Goal: Information Seeking & Learning: Learn about a topic

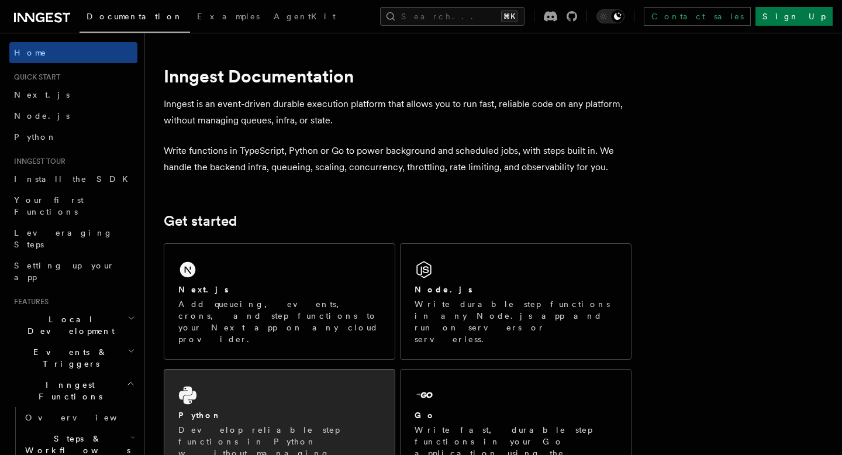
click at [240, 409] on div "Python" at bounding box center [279, 415] width 202 height 12
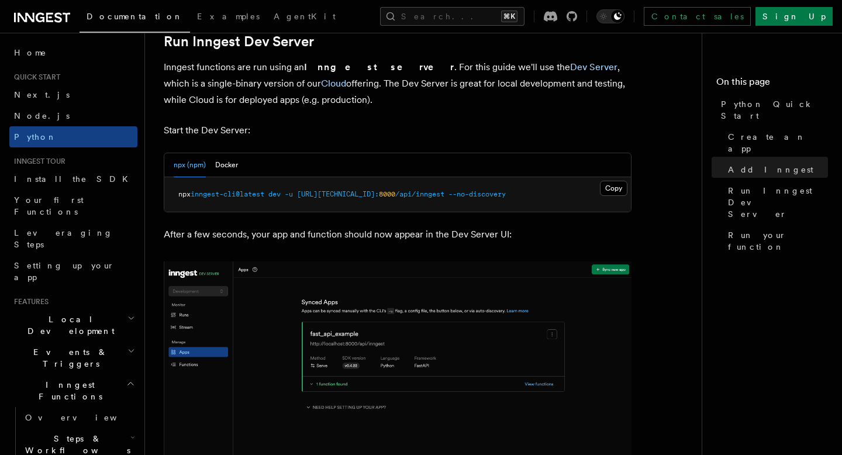
scroll to position [1454, 0]
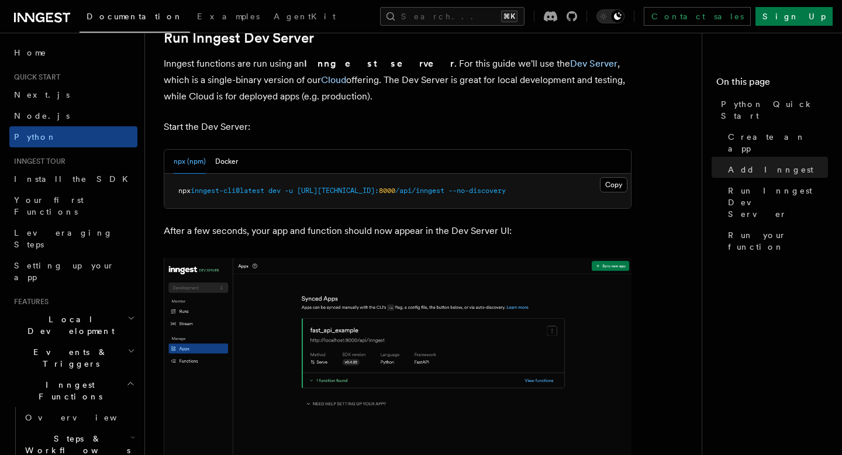
click at [213, 164] on div "npx (npm) Docker" at bounding box center [206, 162] width 64 height 24
click at [222, 161] on button "Docker" at bounding box center [226, 162] width 23 height 24
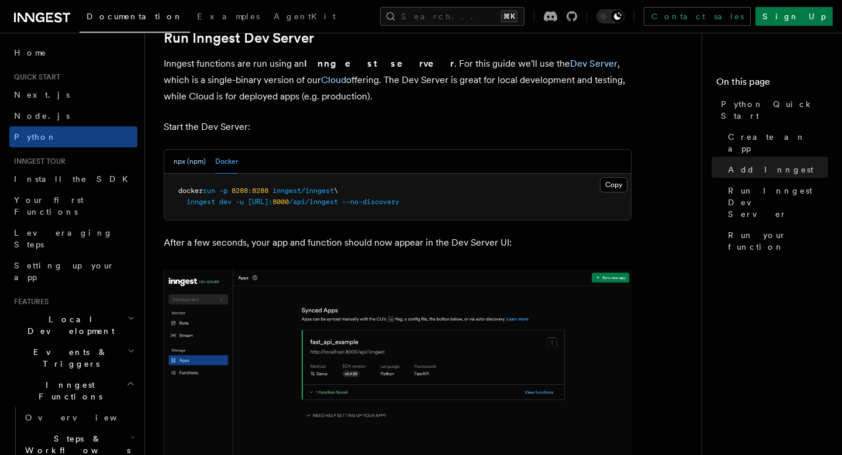
click at [196, 166] on button "npx (npm)" at bounding box center [190, 162] width 32 height 24
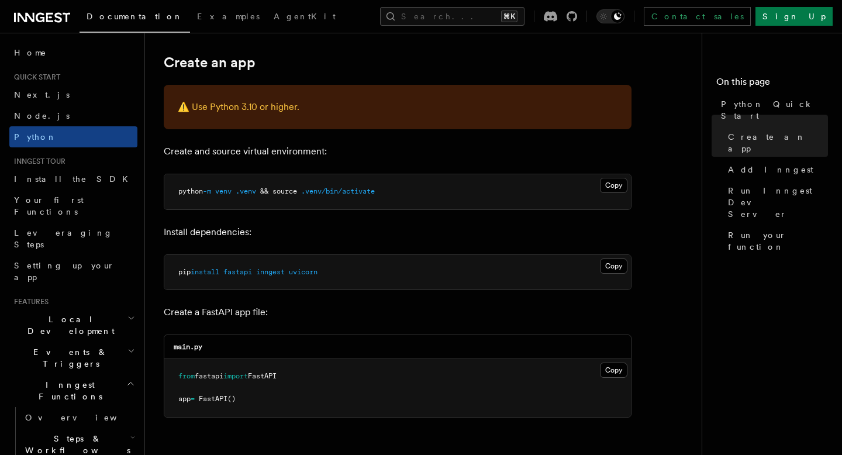
scroll to position [0, 0]
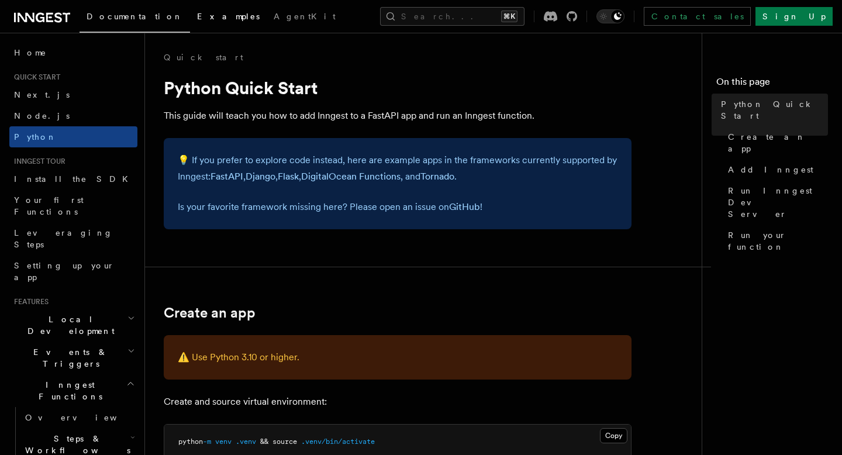
click at [197, 16] on span "Examples" at bounding box center [228, 16] width 63 height 9
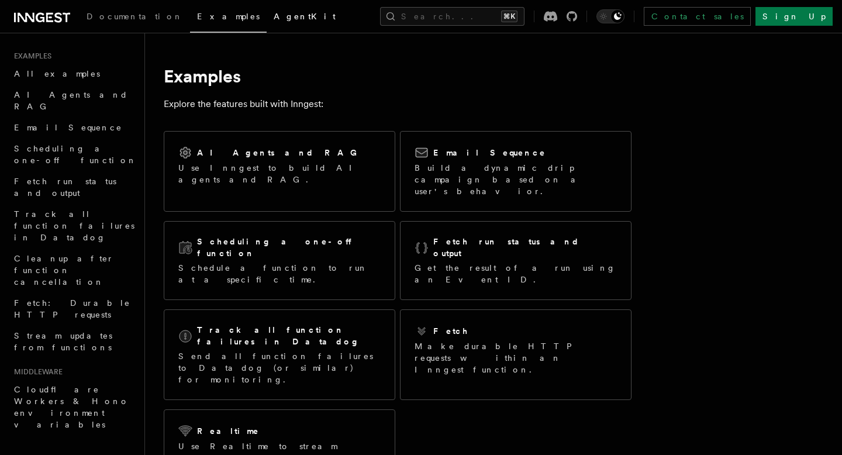
click at [267, 23] on link "AgentKit" at bounding box center [305, 18] width 76 height 28
click at [14, 20] on icon at bounding box center [15, 17] width 2 height 9
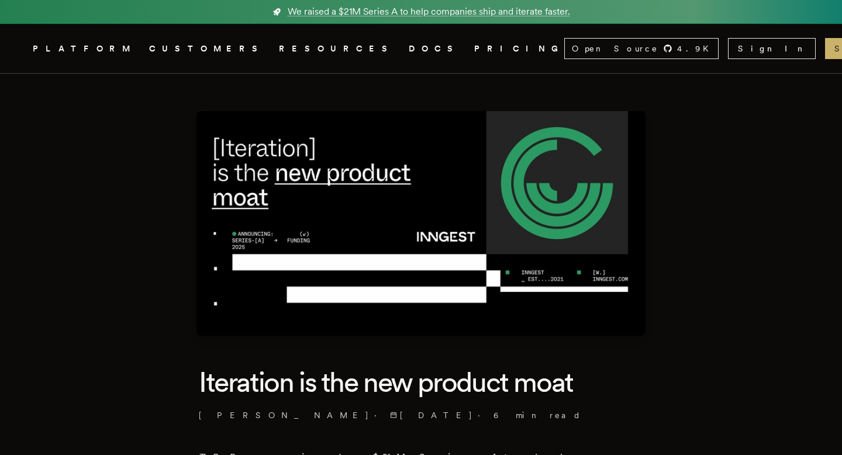
click at [351, 46] on icon "Global" at bounding box center [387, 92] width 73 height 97
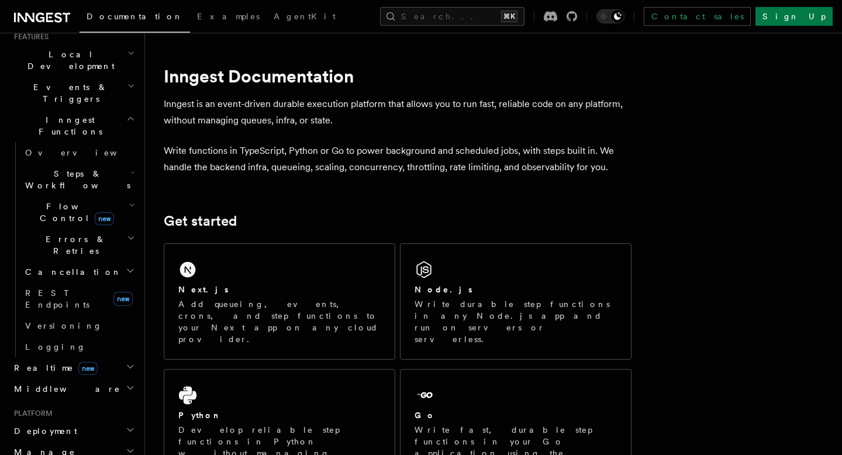
scroll to position [273, 0]
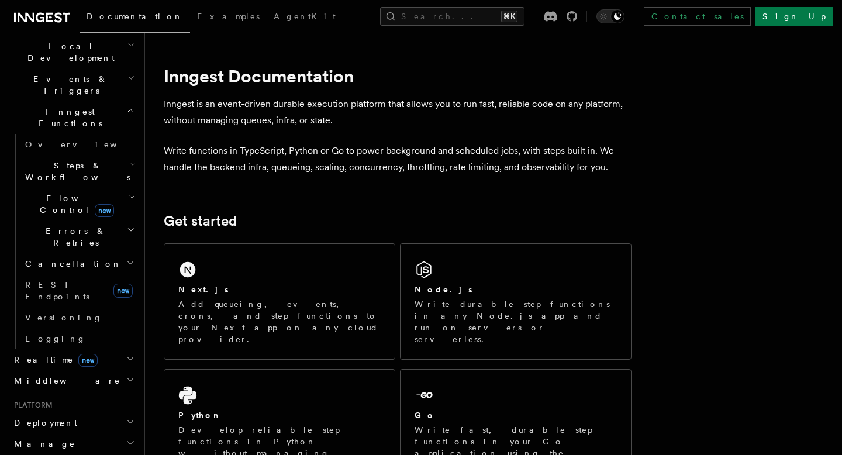
click at [49, 354] on span "Realtime new" at bounding box center [53, 360] width 88 height 12
click at [68, 370] on h2 "Middleware" at bounding box center [73, 380] width 128 height 21
click at [78, 370] on h2 "Middleware" at bounding box center [73, 380] width 128 height 21
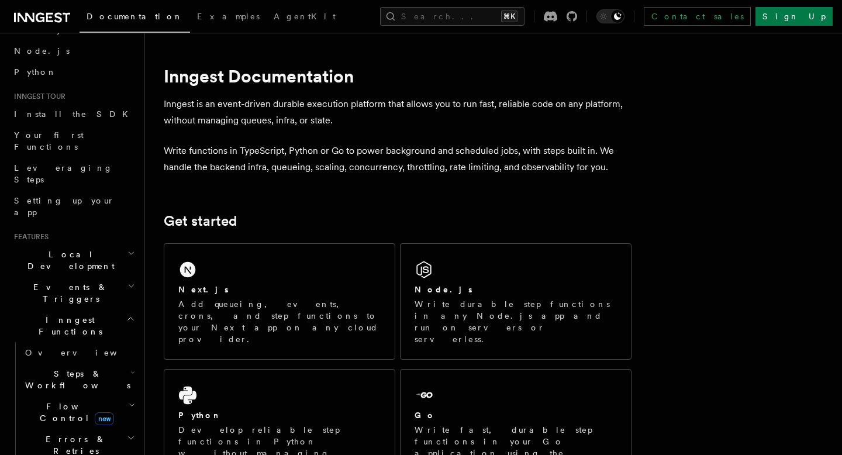
scroll to position [0, 0]
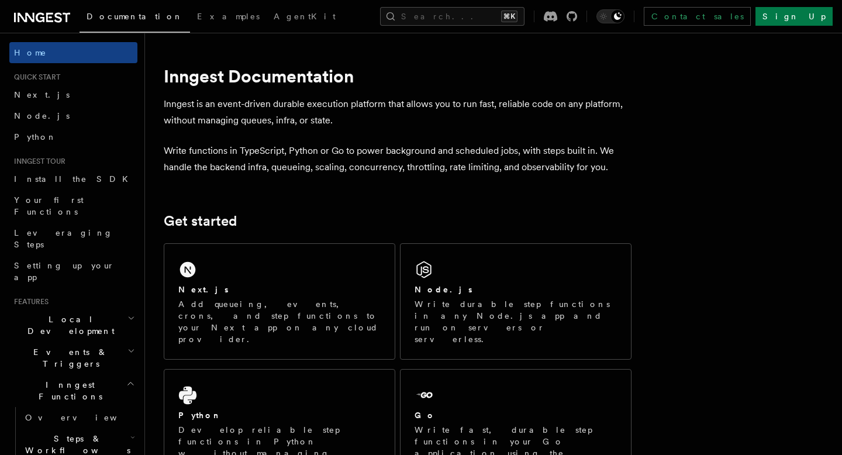
click at [60, 379] on span "Inngest Functions" at bounding box center [67, 390] width 117 height 23
click at [62, 313] on span "Local Development" at bounding box center [68, 324] width 118 height 23
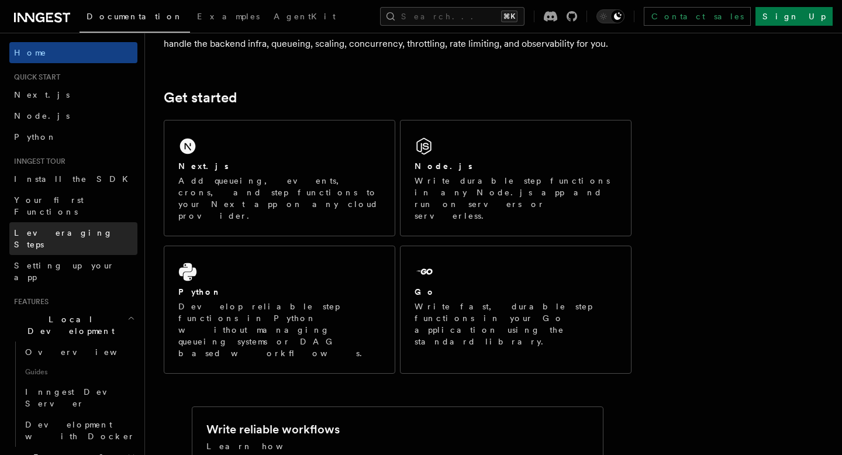
scroll to position [95, 0]
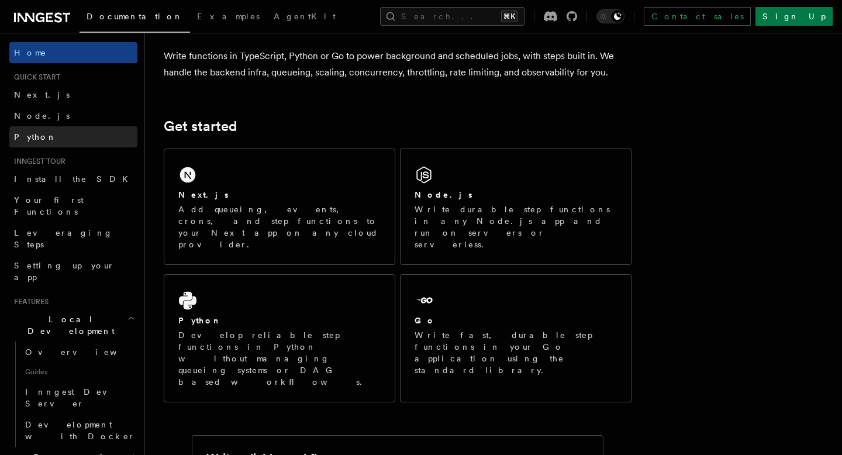
click at [53, 133] on link "Python" at bounding box center [73, 136] width 128 height 21
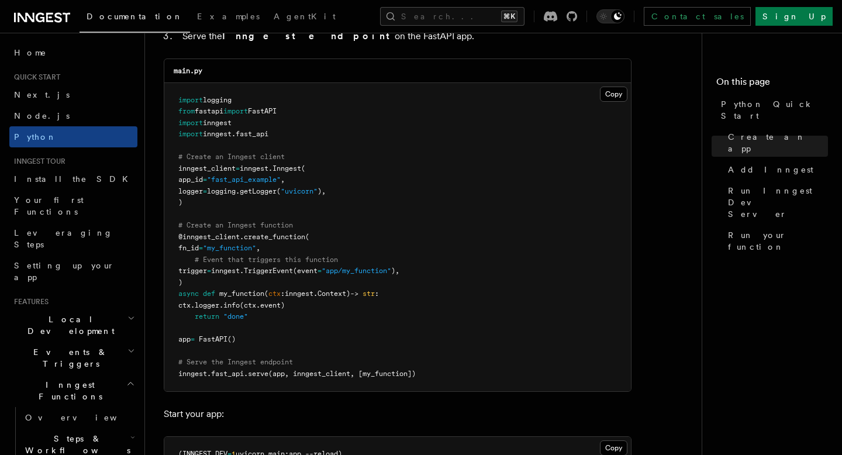
scroll to position [812, 0]
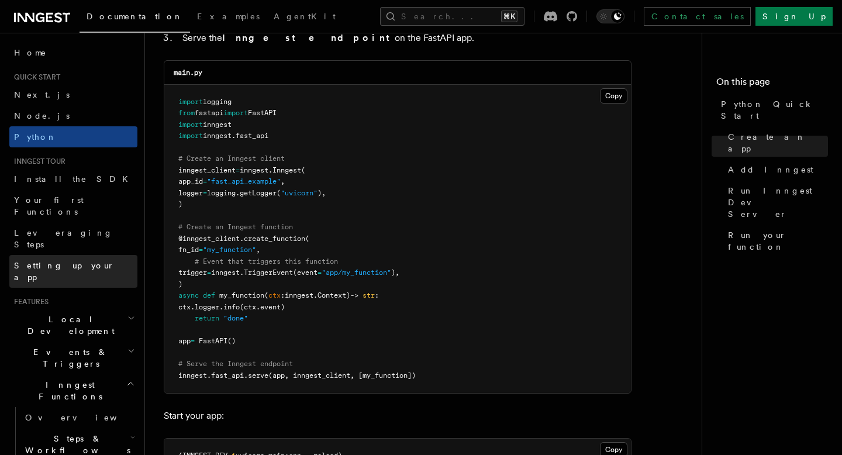
click at [54, 261] on span "Setting up your app" at bounding box center [64, 271] width 101 height 21
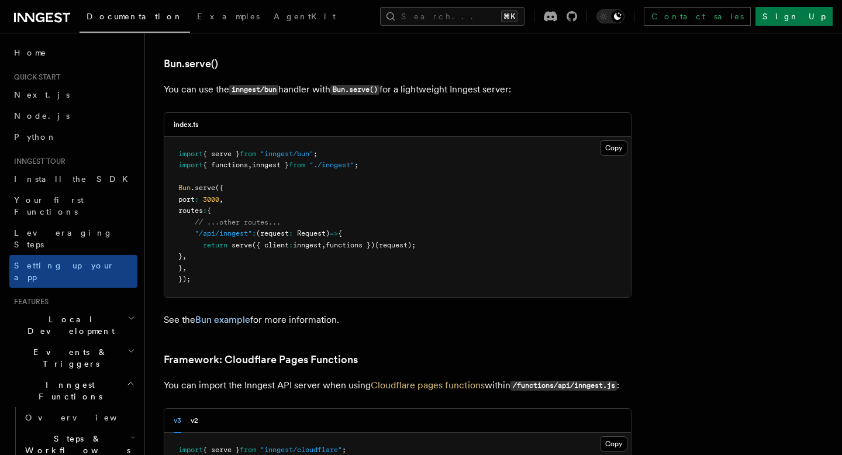
scroll to position [1563, 0]
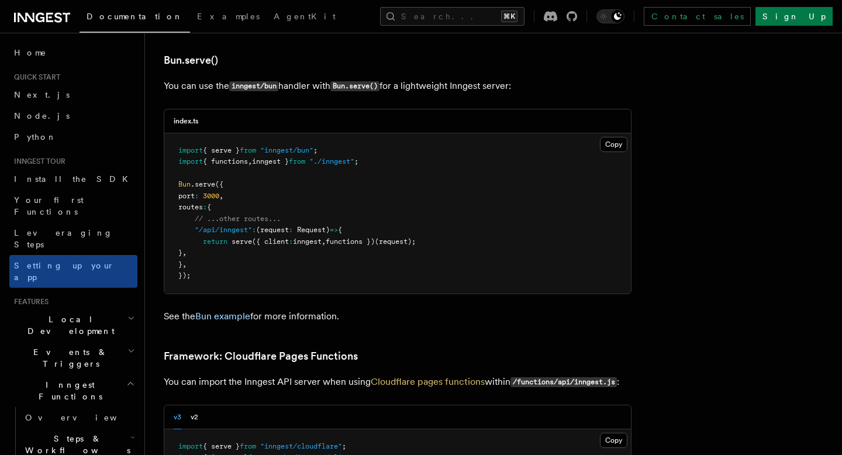
click at [77, 313] on span "Local Development" at bounding box center [68, 324] width 118 height 23
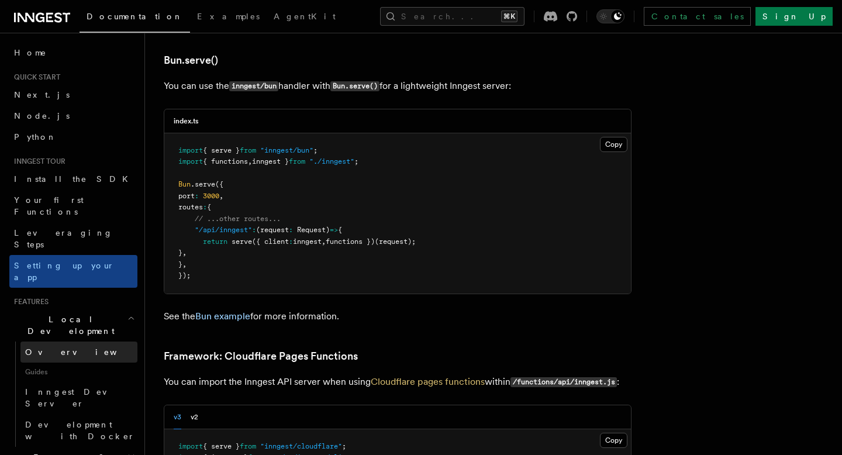
click at [63, 341] on link "Overview" at bounding box center [78, 351] width 117 height 21
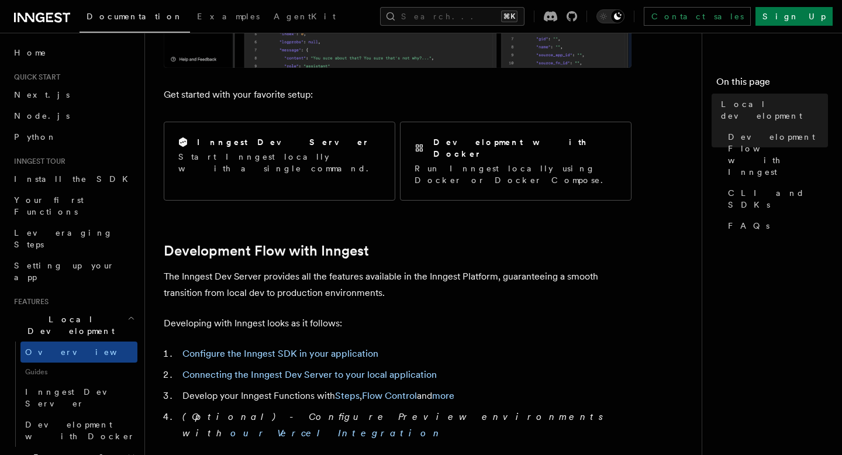
scroll to position [415, 0]
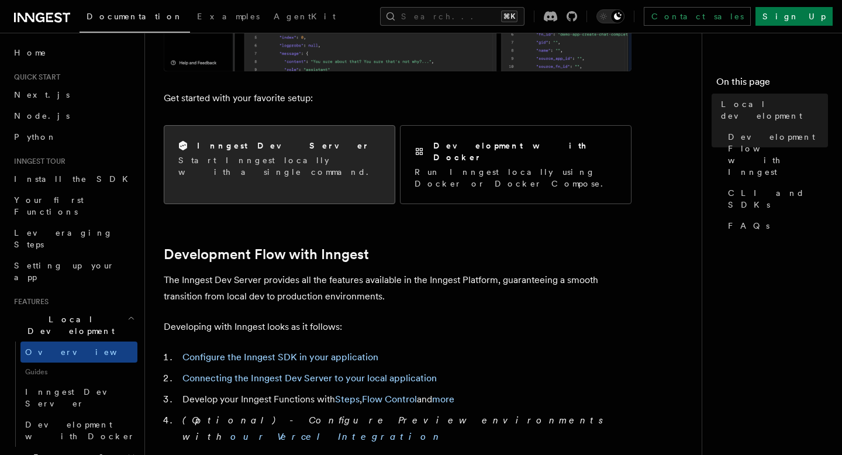
click at [248, 156] on p "Start Inngest locally with a single command." at bounding box center [279, 165] width 202 height 23
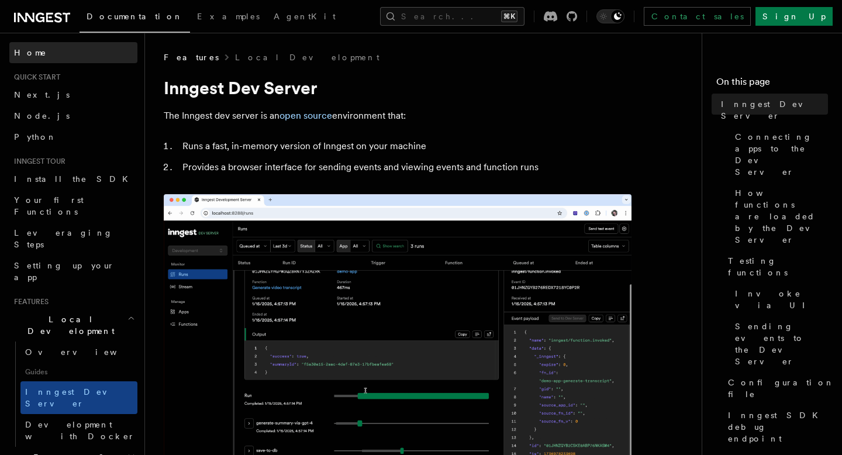
click at [54, 55] on link "Home" at bounding box center [73, 52] width 128 height 21
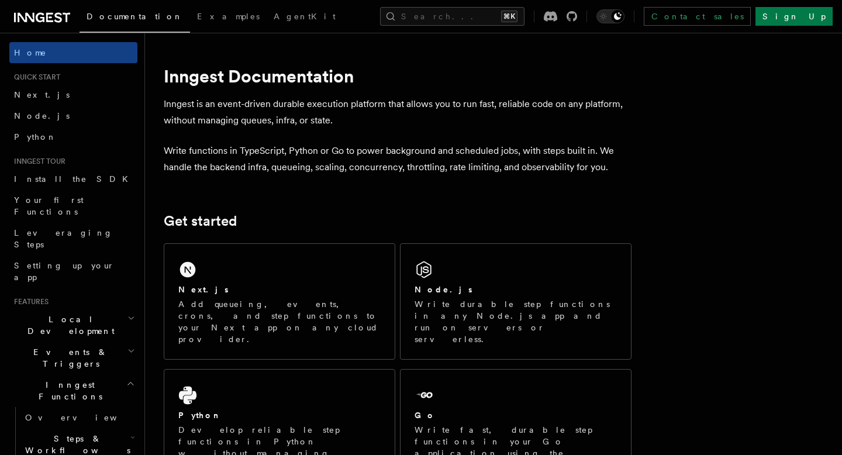
click at [50, 13] on icon at bounding box center [49, 17] width 7 height 9
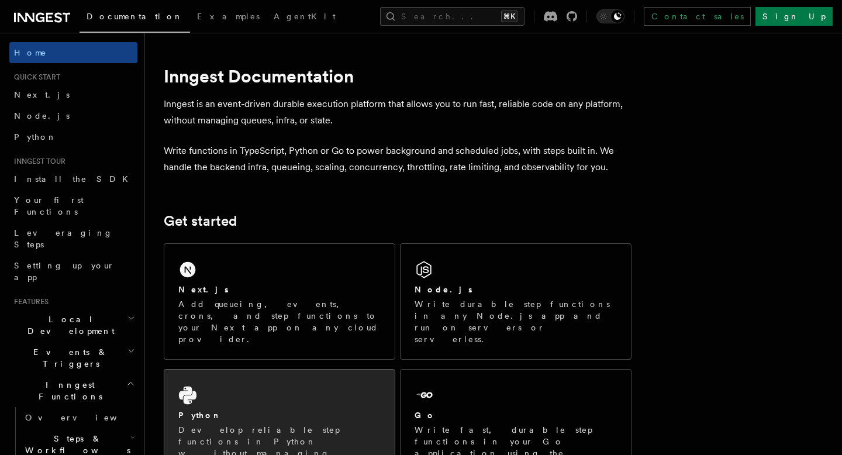
click at [324, 370] on div "Python Develop reliable step functions in Python without managing queueing syst…" at bounding box center [279, 433] width 230 height 127
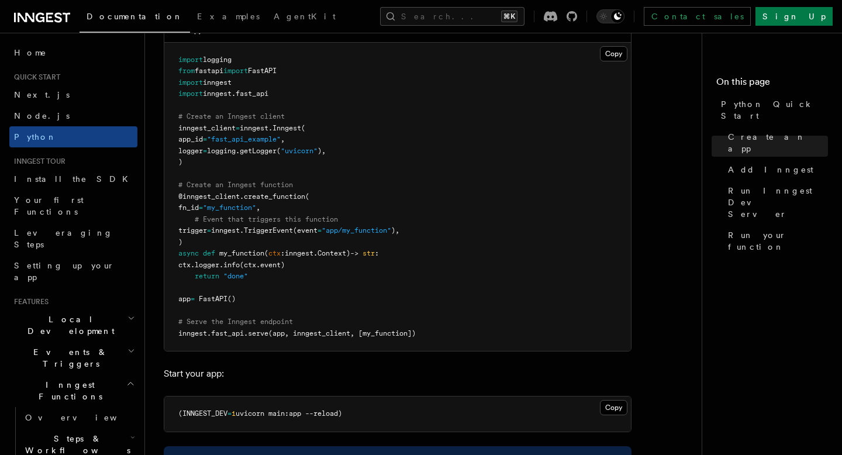
scroll to position [857, 0]
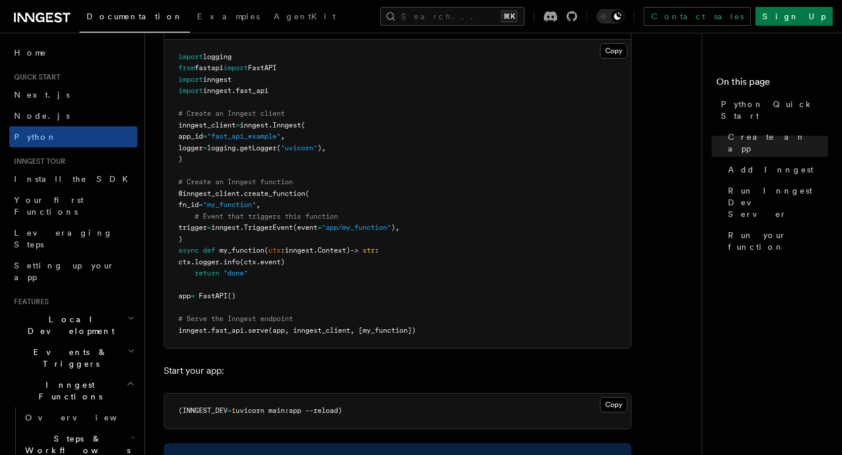
click at [391, 226] on span ""app/my_function"" at bounding box center [357, 227] width 70 height 8
click at [357, 230] on span ""app/my_function"" at bounding box center [357, 227] width 70 height 8
click at [250, 251] on span "my_function" at bounding box center [241, 250] width 45 height 8
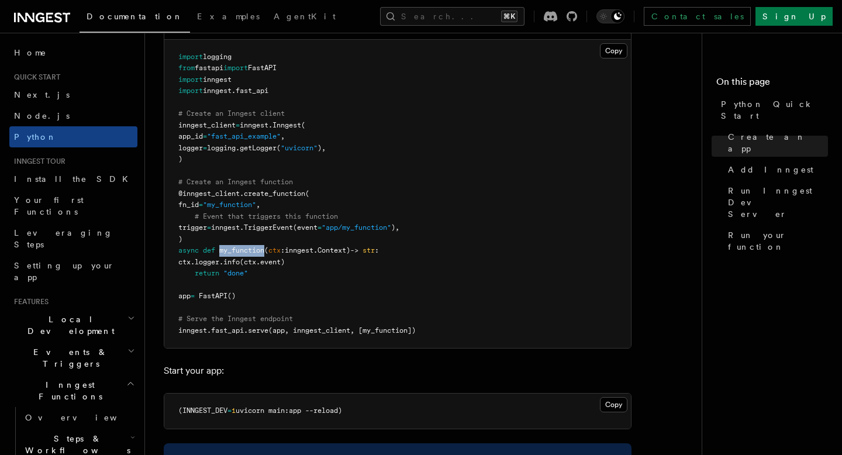
click at [250, 251] on span "my_function" at bounding box center [241, 250] width 45 height 8
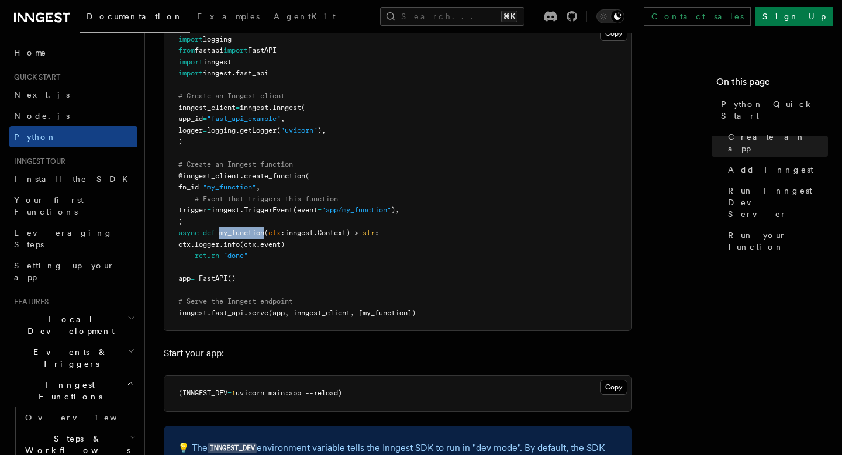
scroll to position [883, 0]
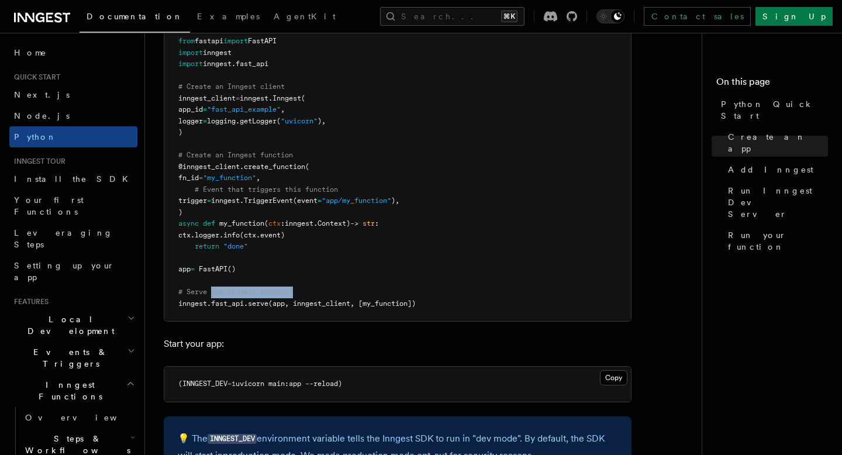
drag, startPoint x: 211, startPoint y: 295, endPoint x: 303, endPoint y: 287, distance: 92.7
click at [304, 287] on pre "import logging from fastapi import FastAPI import inngest import inngest . fast…" at bounding box center [397, 167] width 467 height 309
click at [303, 287] on pre "import logging from fastapi import FastAPI import inngest import inngest . fast…" at bounding box center [397, 167] width 467 height 309
click at [238, 305] on span "fast_api" at bounding box center [227, 303] width 33 height 8
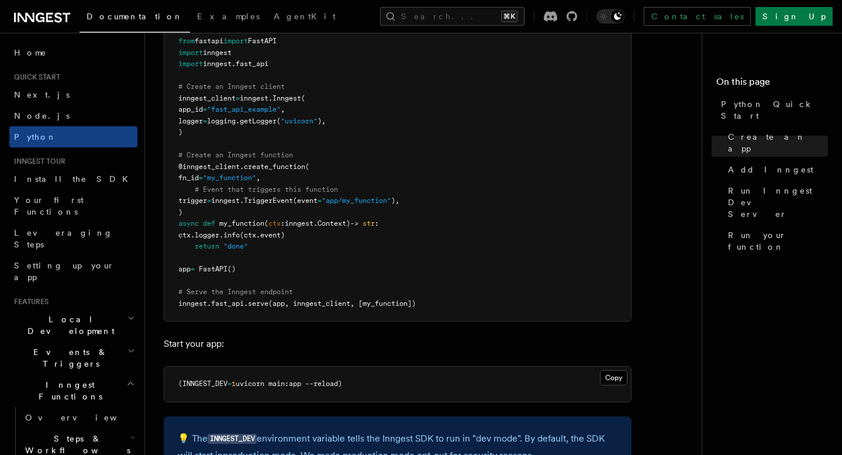
click at [260, 305] on span "serve" at bounding box center [258, 303] width 20 height 8
click at [285, 305] on span "(app, inngest_client, [my_function])" at bounding box center [341, 303] width 147 height 8
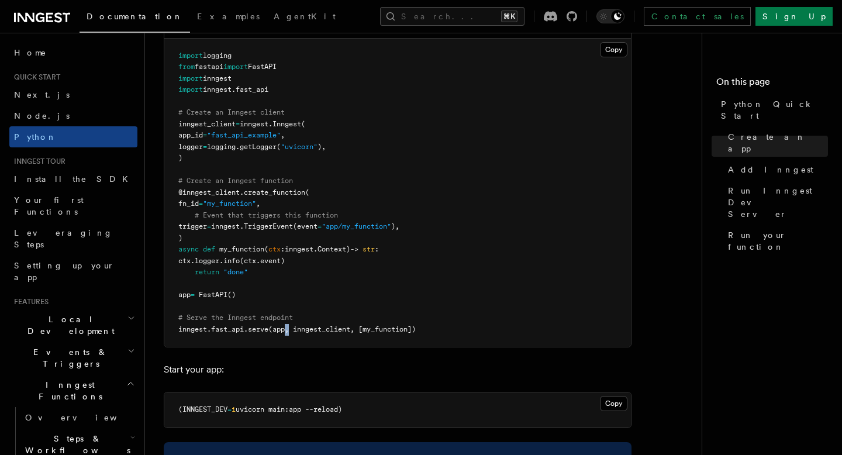
scroll to position [857, 0]
click at [278, 330] on span "(app, inngest_client, [my_function])" at bounding box center [341, 330] width 147 height 8
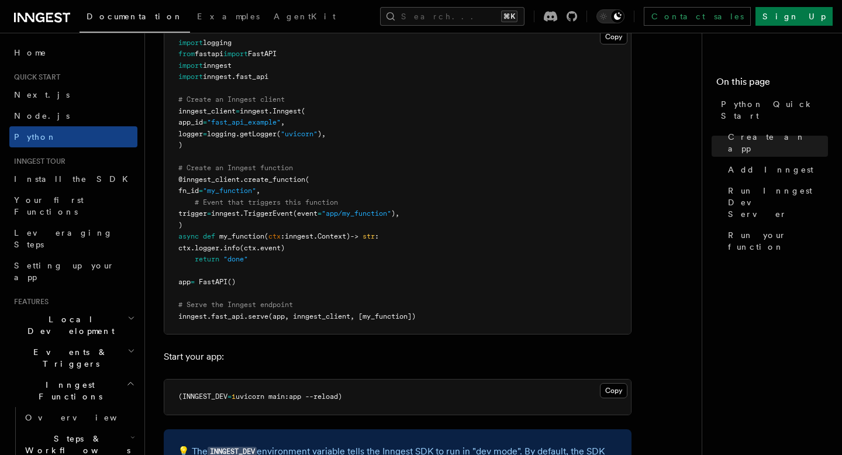
click at [309, 311] on pre "import logging from fastapi import FastAPI import inngest import inngest . fast…" at bounding box center [397, 180] width 467 height 309
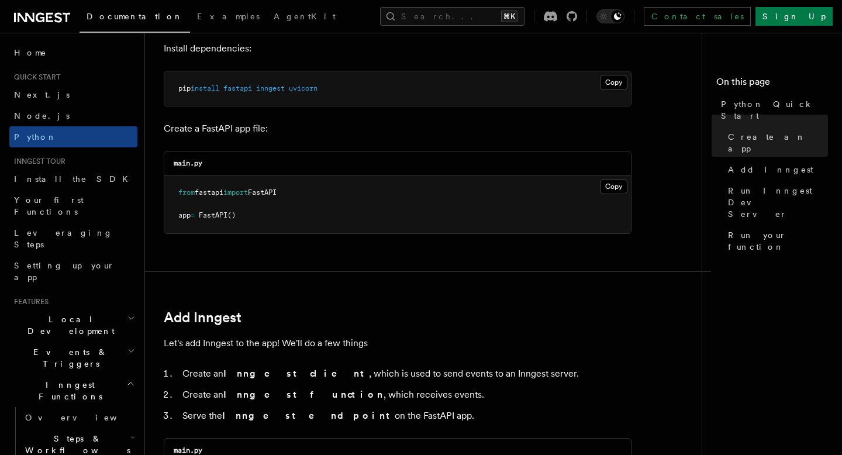
scroll to position [422, 0]
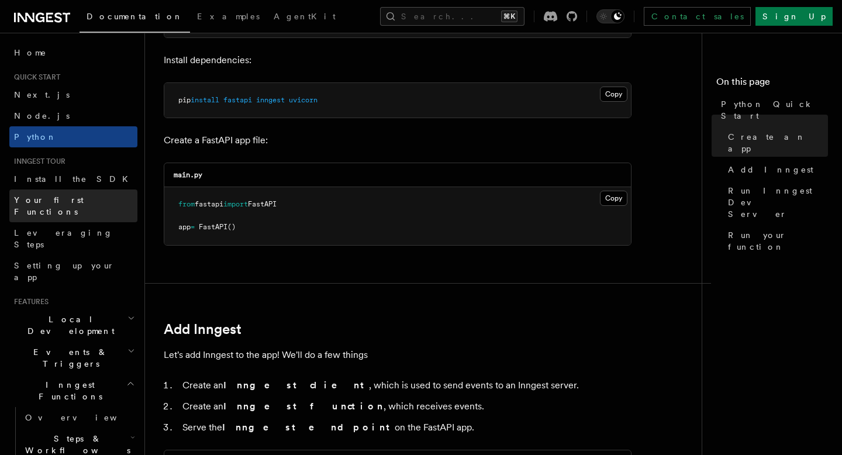
click at [85, 201] on link "Your first Functions" at bounding box center [73, 205] width 128 height 33
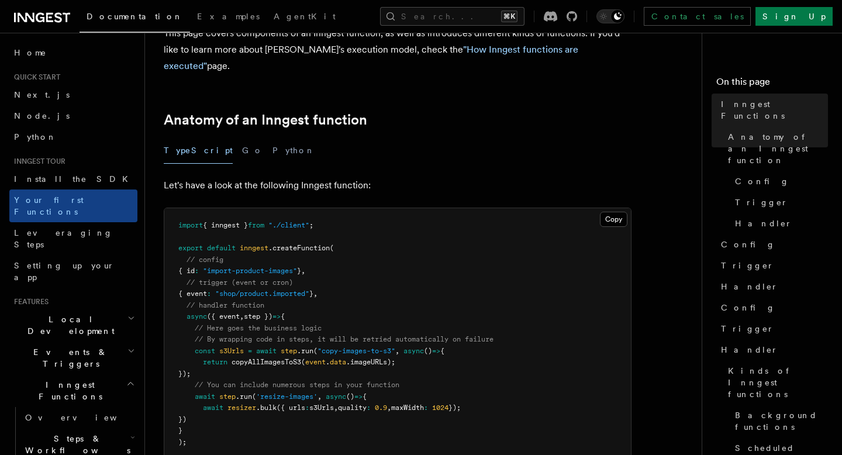
scroll to position [148, 0]
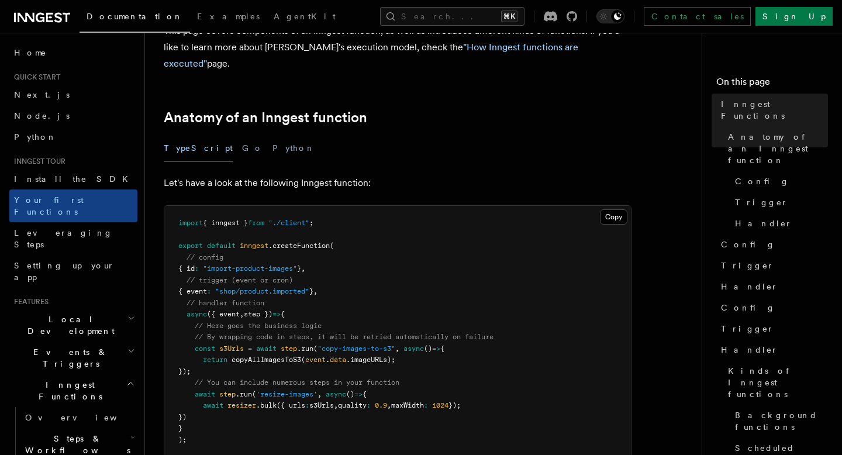
click at [110, 309] on h2 "Local Development" at bounding box center [73, 325] width 128 height 33
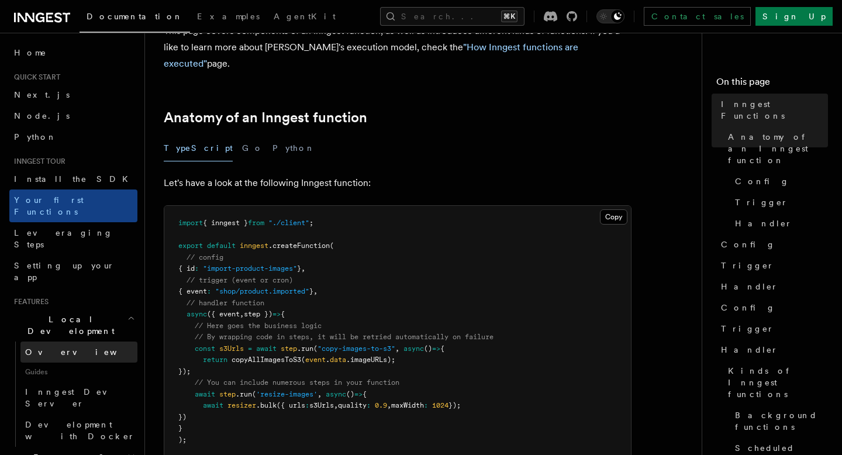
click at [85, 341] on link "Overview" at bounding box center [78, 351] width 117 height 21
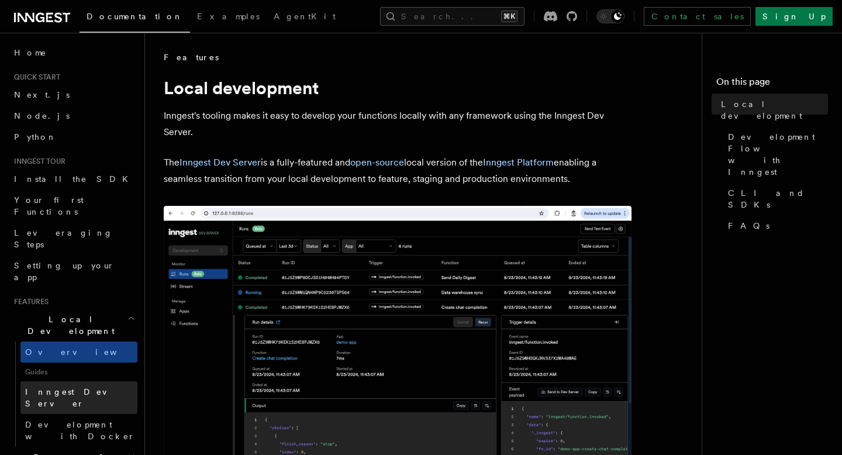
click at [83, 381] on link "Inngest Dev Server" at bounding box center [78, 397] width 117 height 33
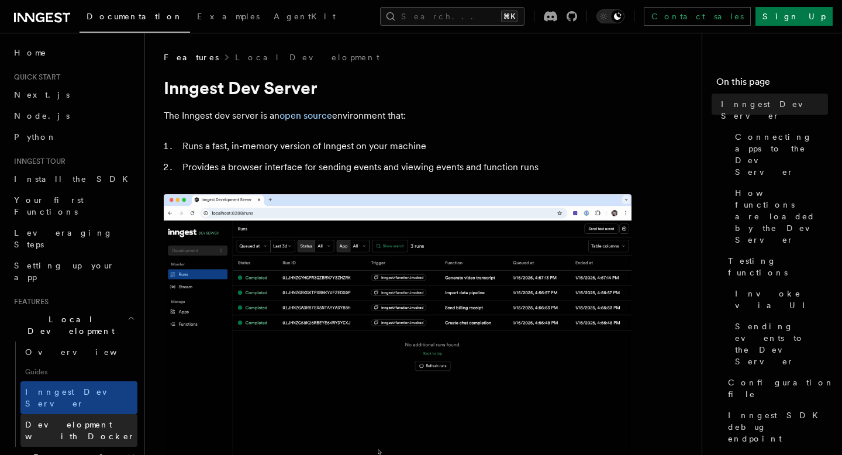
click at [82, 420] on span "Development with Docker" at bounding box center [80, 430] width 110 height 21
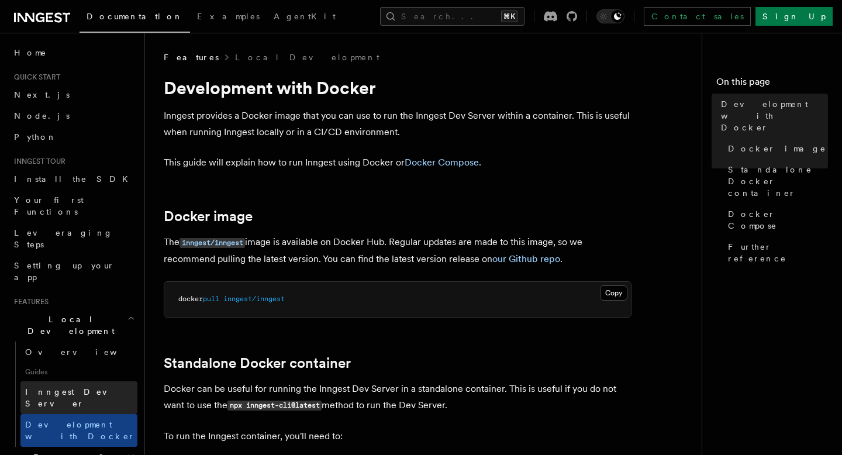
click at [90, 381] on link "Inngest Dev Server" at bounding box center [78, 397] width 117 height 33
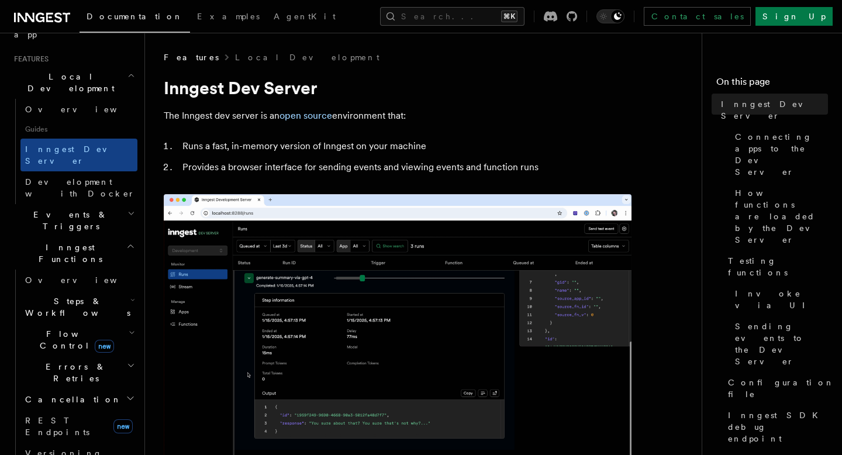
scroll to position [237, 0]
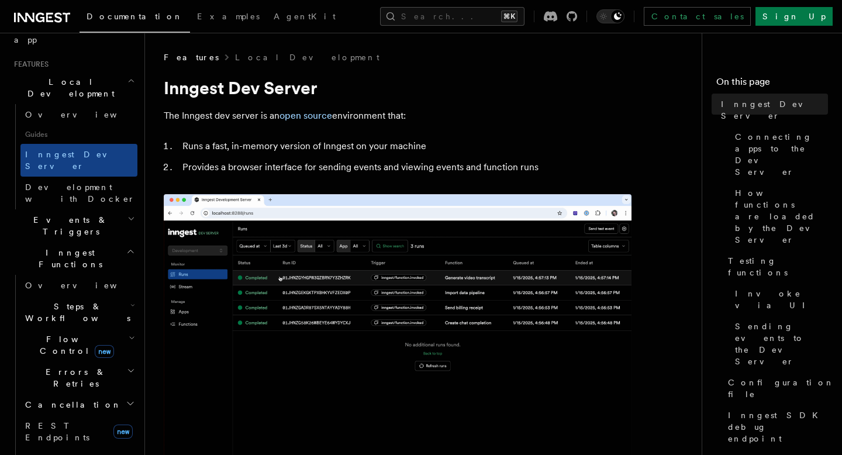
click at [82, 394] on h2 "Cancellation" at bounding box center [78, 404] width 117 height 21
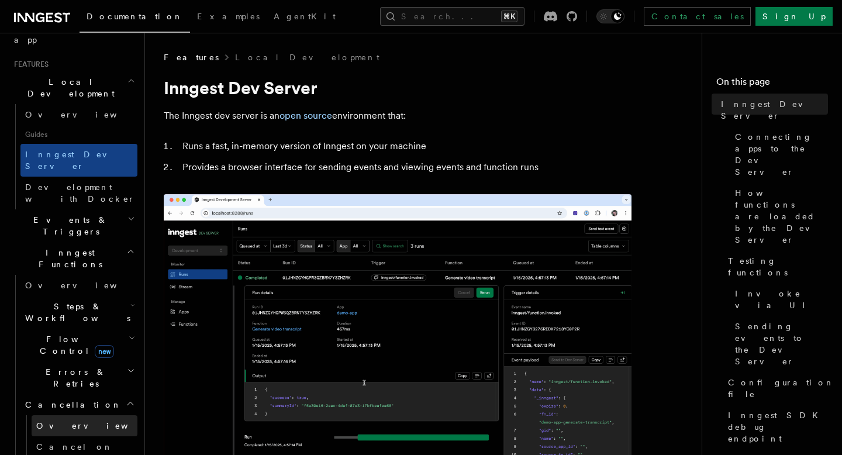
click at [76, 415] on link "Overview" at bounding box center [85, 425] width 106 height 21
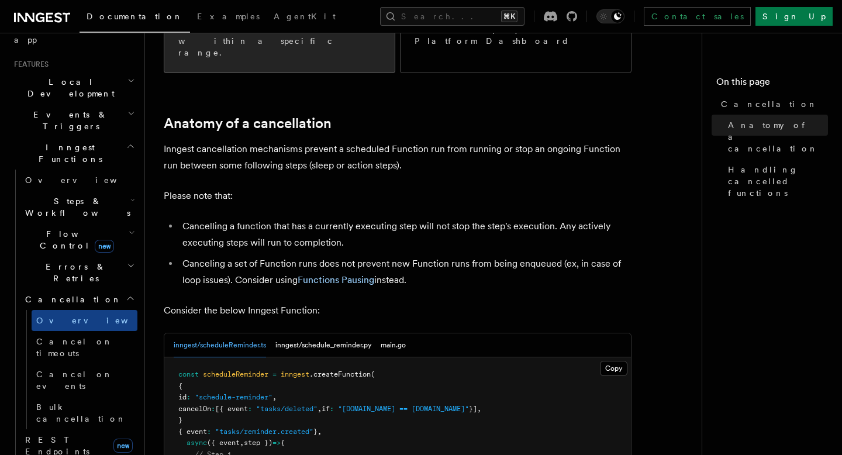
scroll to position [347, 0]
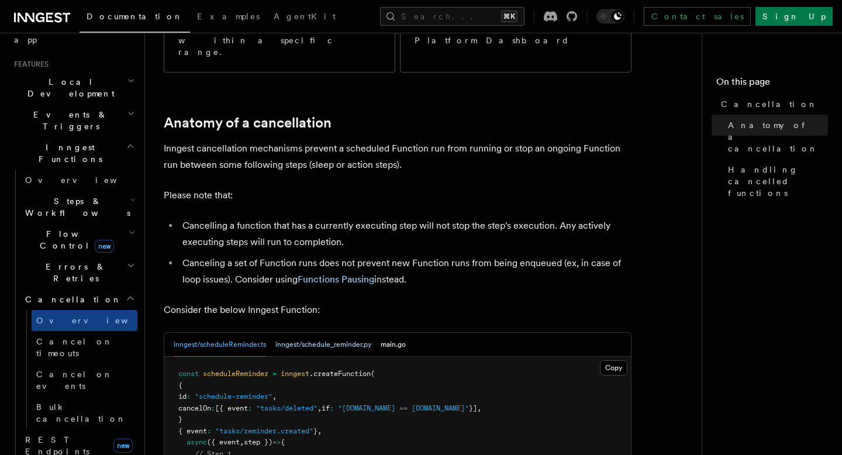
click at [316, 333] on button "inngest/schedule_reminder.py" at bounding box center [323, 345] width 96 height 24
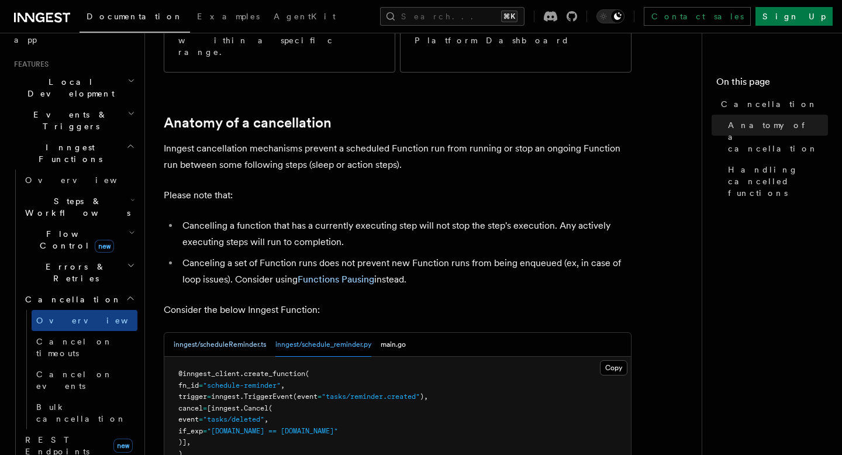
click at [252, 333] on button "inngest/scheduleReminder.ts" at bounding box center [220, 345] width 92 height 24
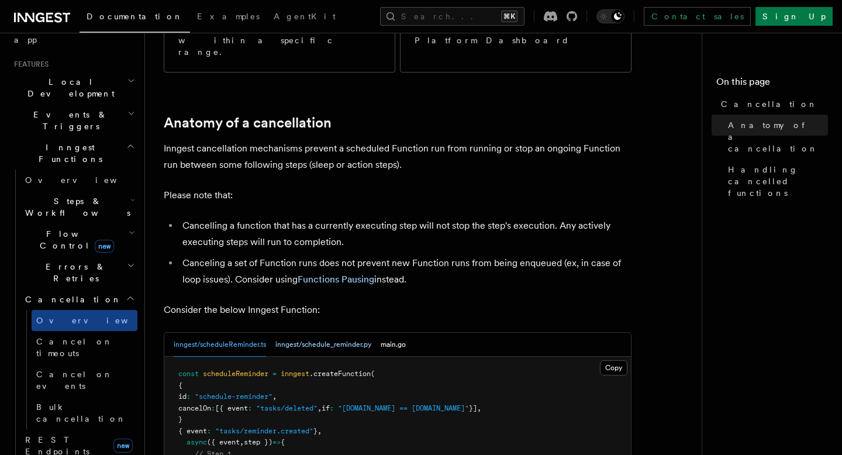
click at [303, 333] on button "inngest/schedule_reminder.py" at bounding box center [323, 345] width 96 height 24
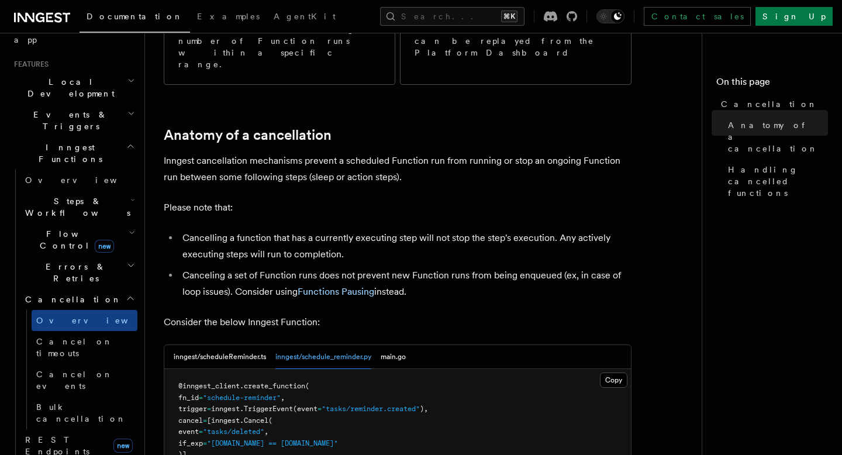
scroll to position [0, 0]
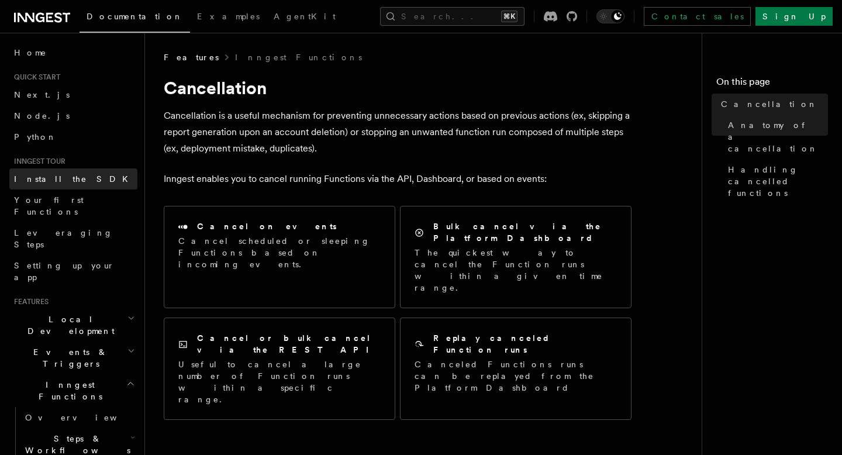
click at [76, 181] on link "Install the SDK" at bounding box center [73, 178] width 128 height 21
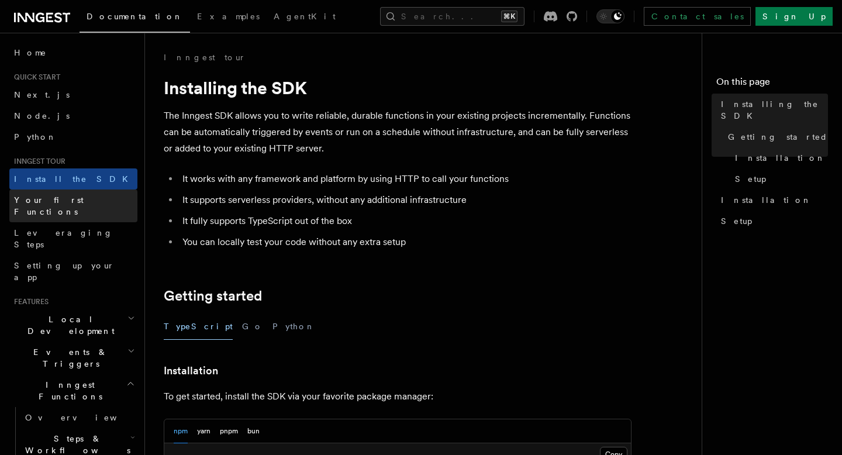
click at [74, 200] on span "Your first Functions" at bounding box center [49, 205] width 70 height 21
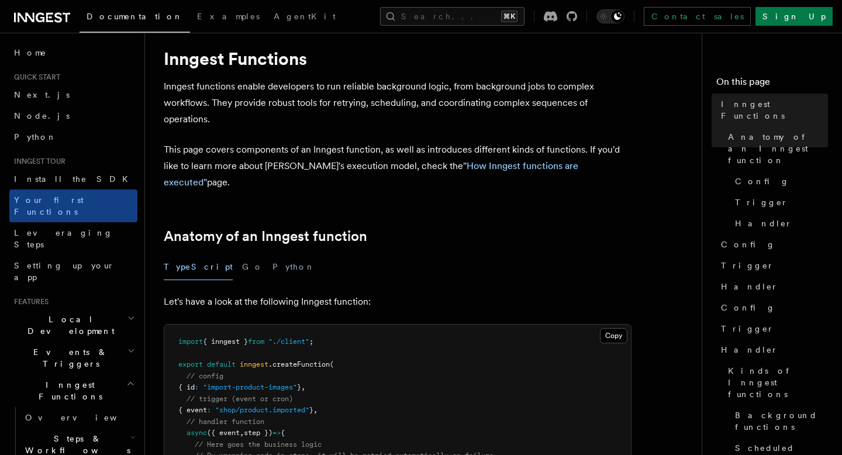
scroll to position [47, 0]
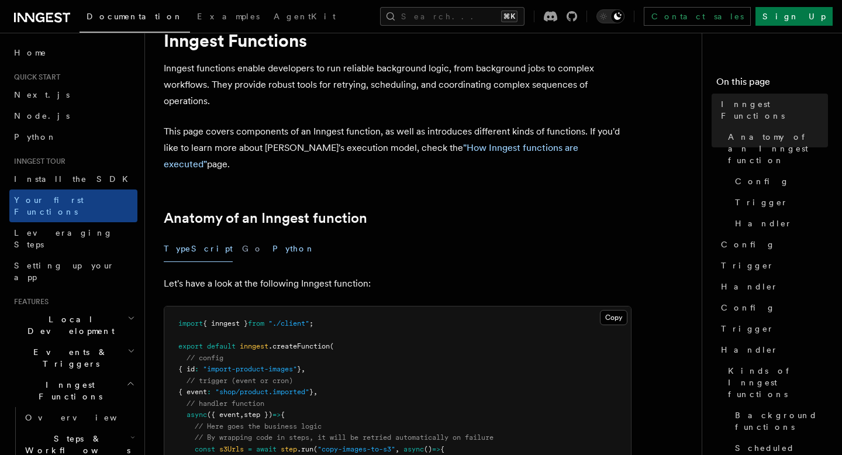
click at [272, 236] on button "Python" at bounding box center [293, 249] width 43 height 26
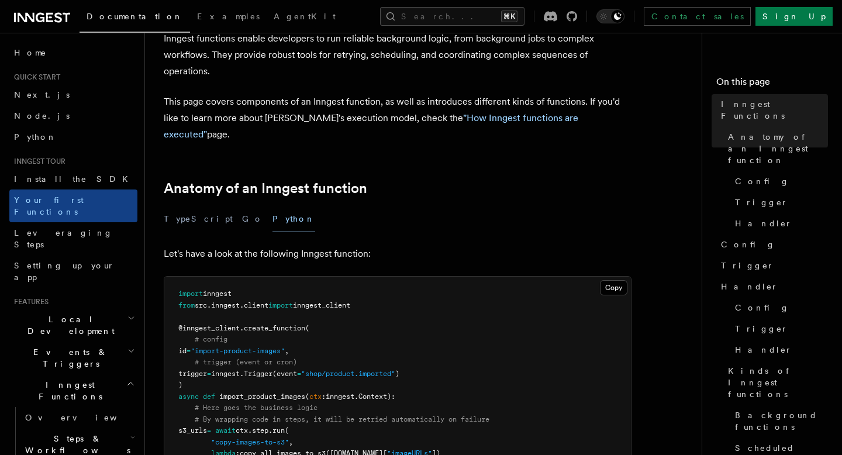
scroll to position [93, 0]
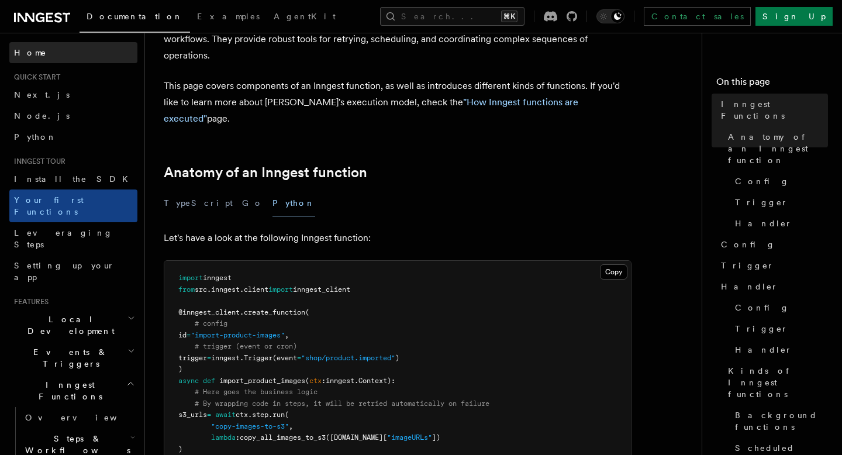
click at [83, 49] on link "Home" at bounding box center [73, 52] width 128 height 21
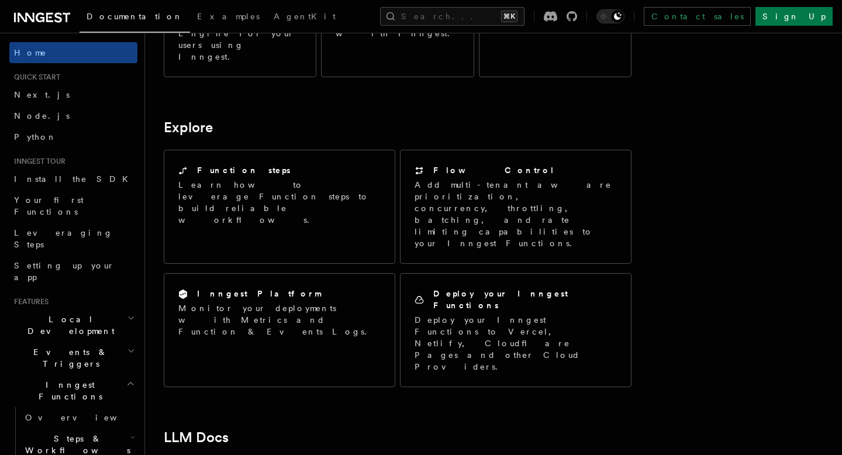
scroll to position [879, 0]
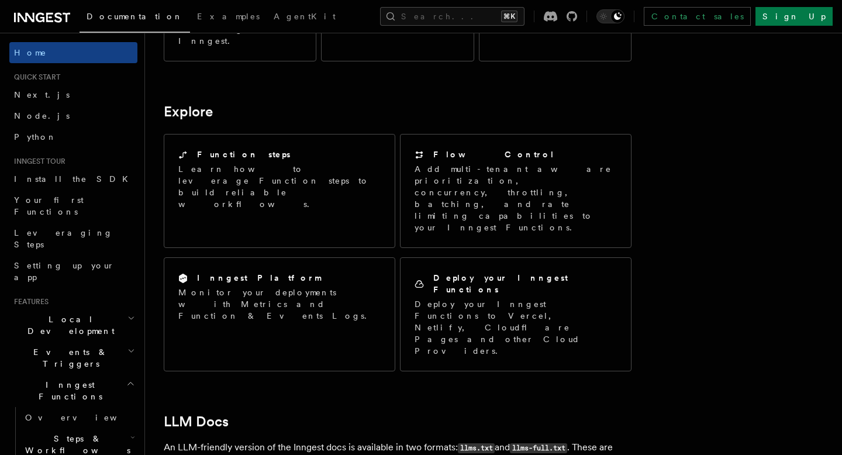
click at [60, 313] on span "Local Development" at bounding box center [68, 324] width 118 height 23
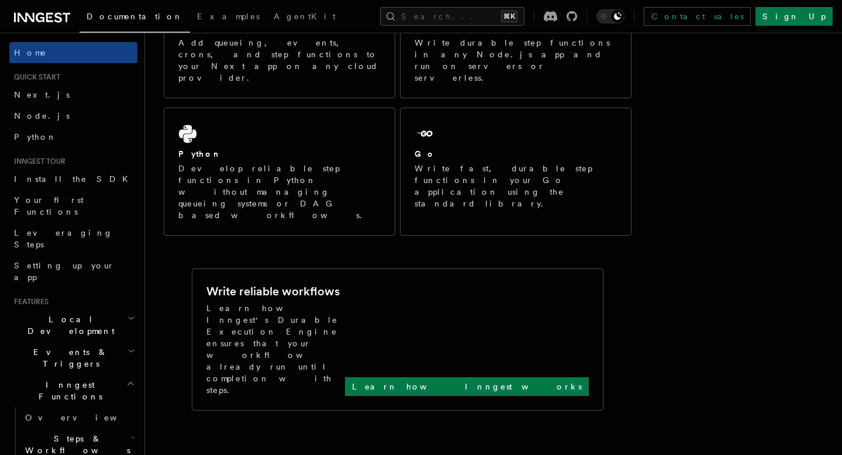
scroll to position [0, 0]
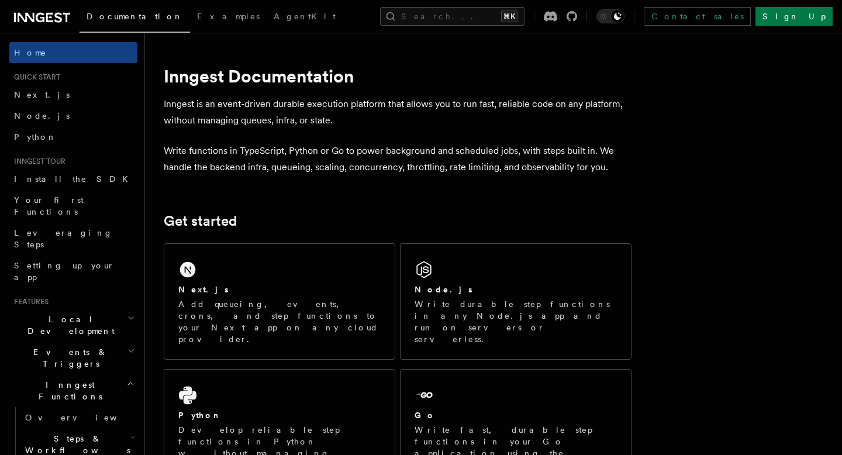
click at [36, 9] on link at bounding box center [42, 16] width 56 height 16
